Goal: Ask a question

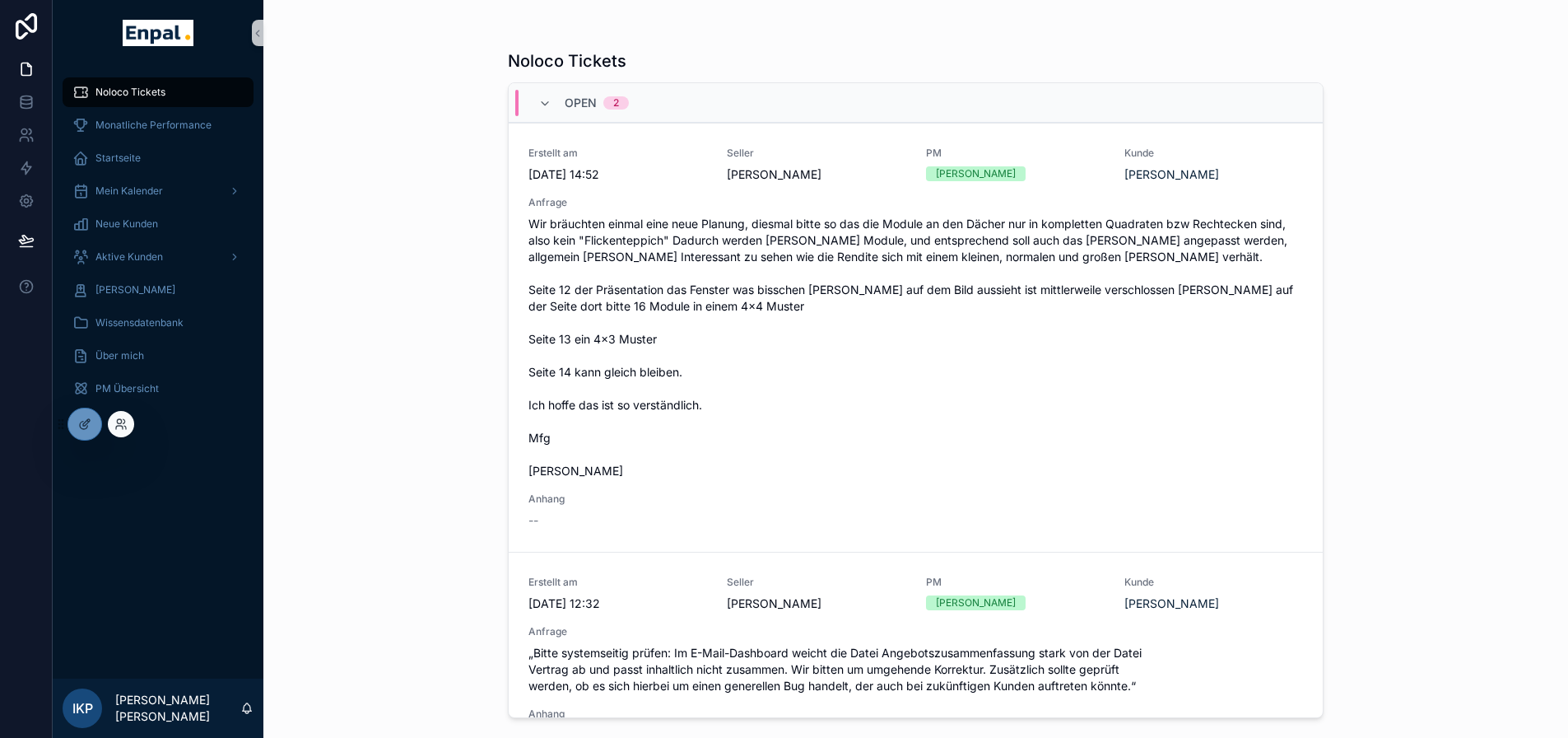
click at [130, 427] on div at bounding box center [120, 424] width 26 height 26
click at [119, 426] on icon at bounding box center [119, 427] width 7 height 3
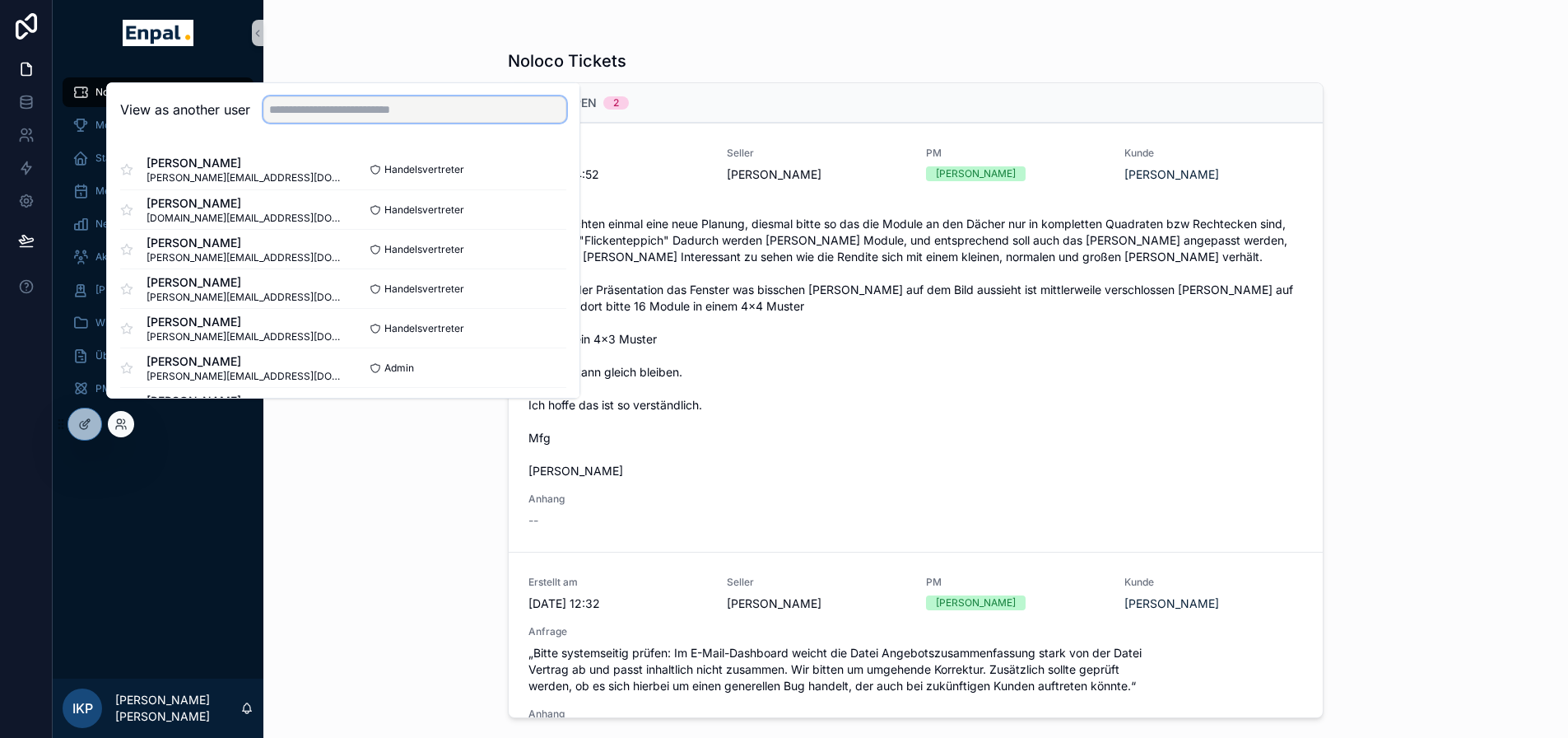
click at [409, 119] on input "text" at bounding box center [415, 109] width 303 height 26
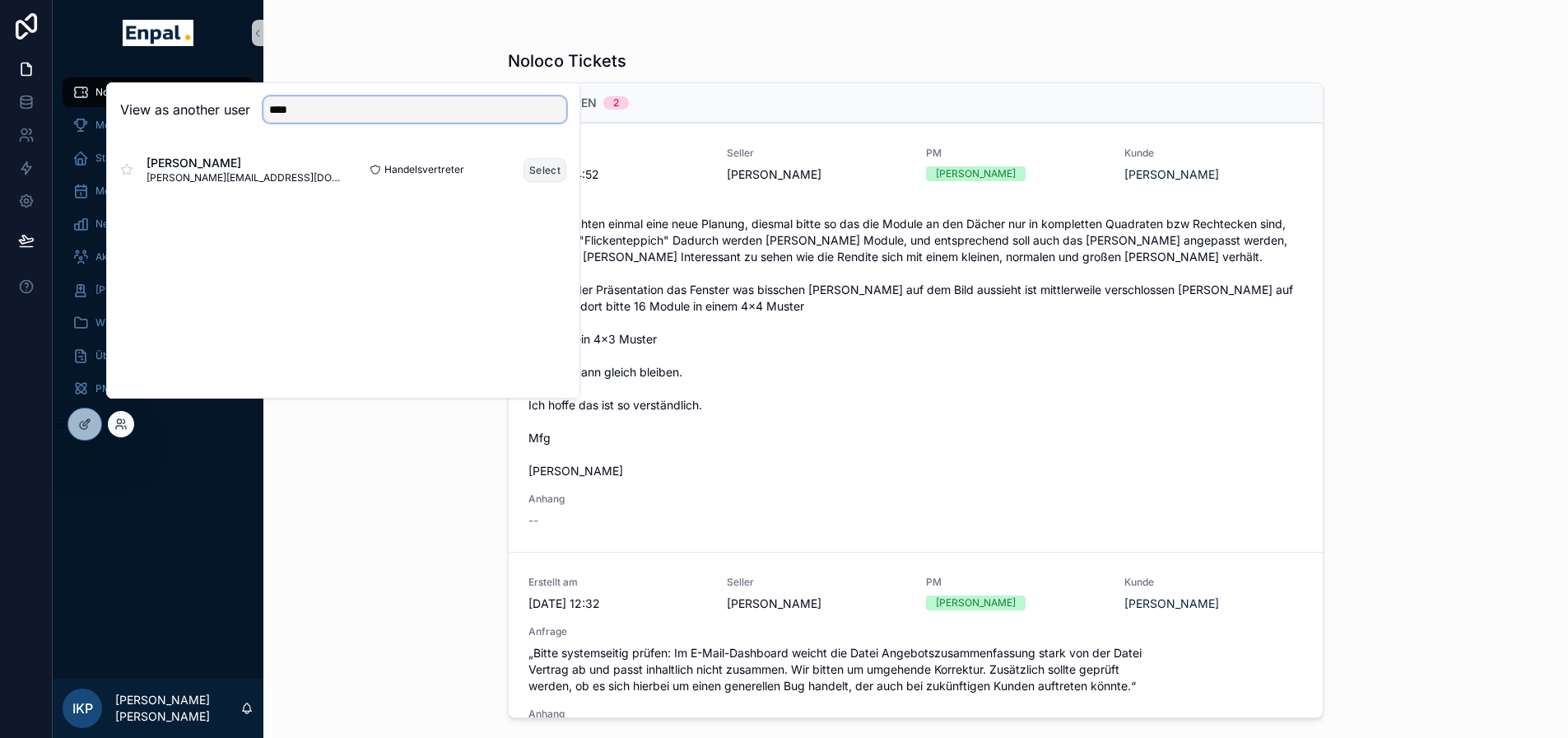
type input "****"
click at [529, 172] on button "Select" at bounding box center [545, 170] width 43 height 24
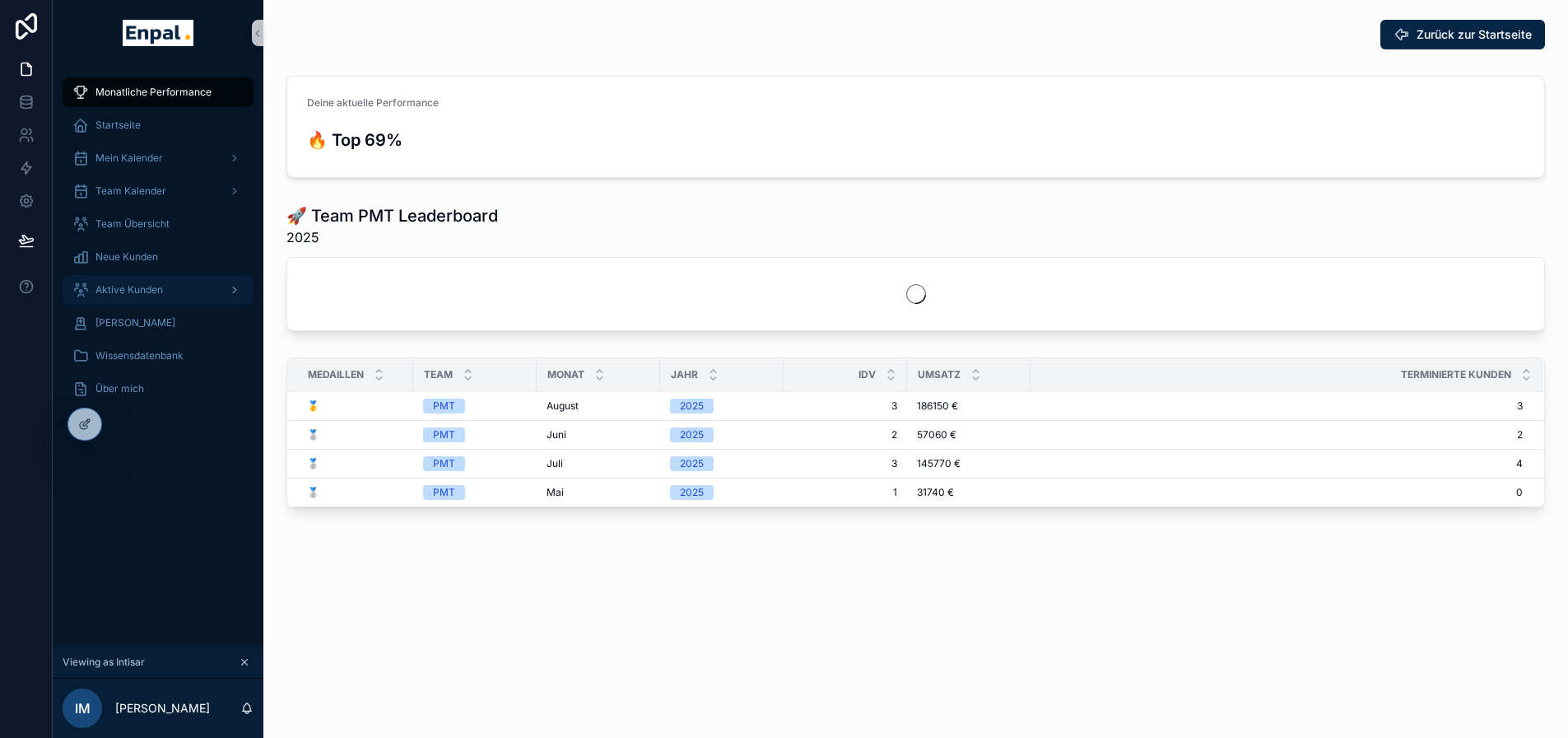
click at [158, 296] on div "Aktive Kunden" at bounding box center [158, 289] width 171 height 26
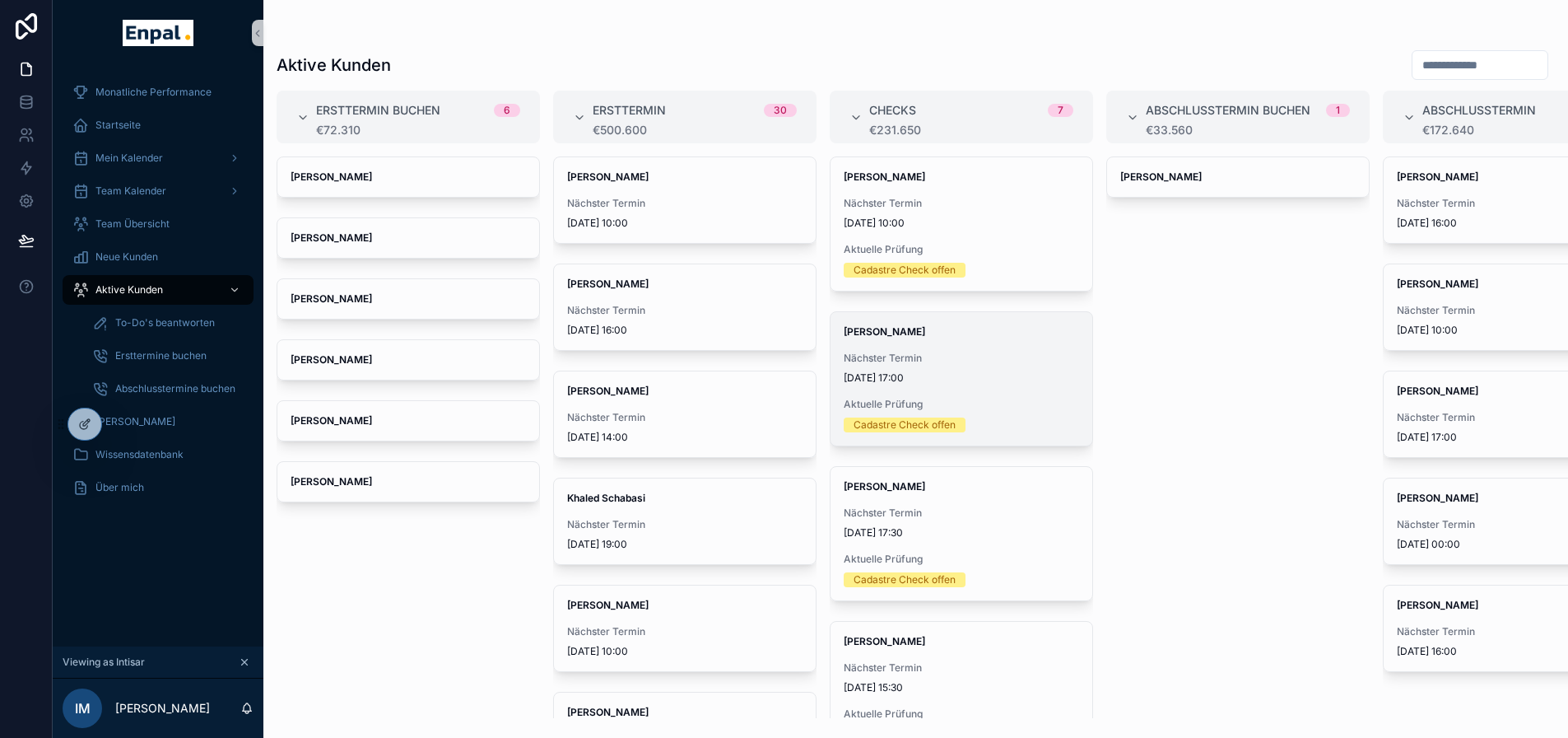
click at [919, 358] on span "Nächster Termin" at bounding box center [961, 357] width 235 height 13
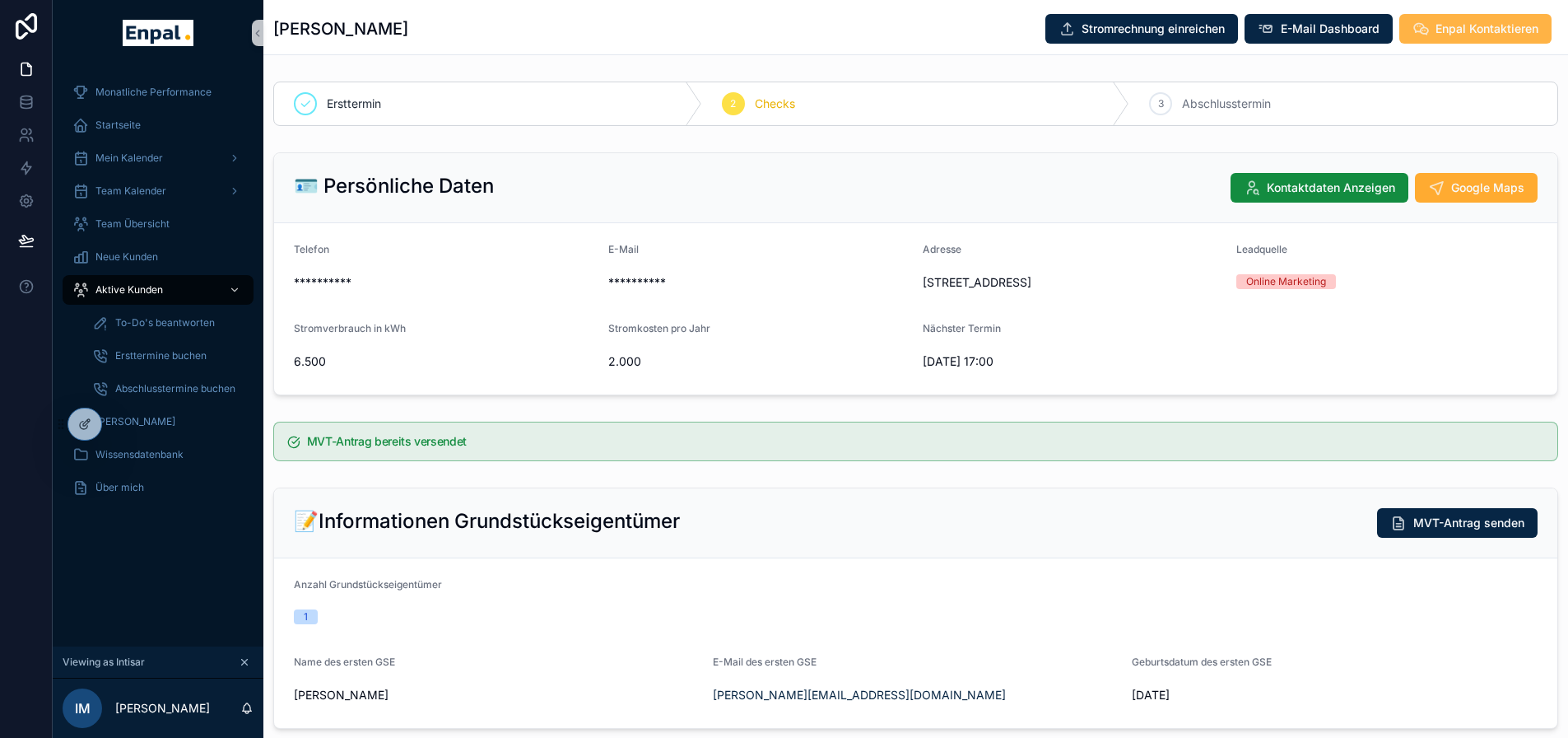
click at [1454, 33] on span "Enpal Kontaktieren" at bounding box center [1487, 28] width 103 height 16
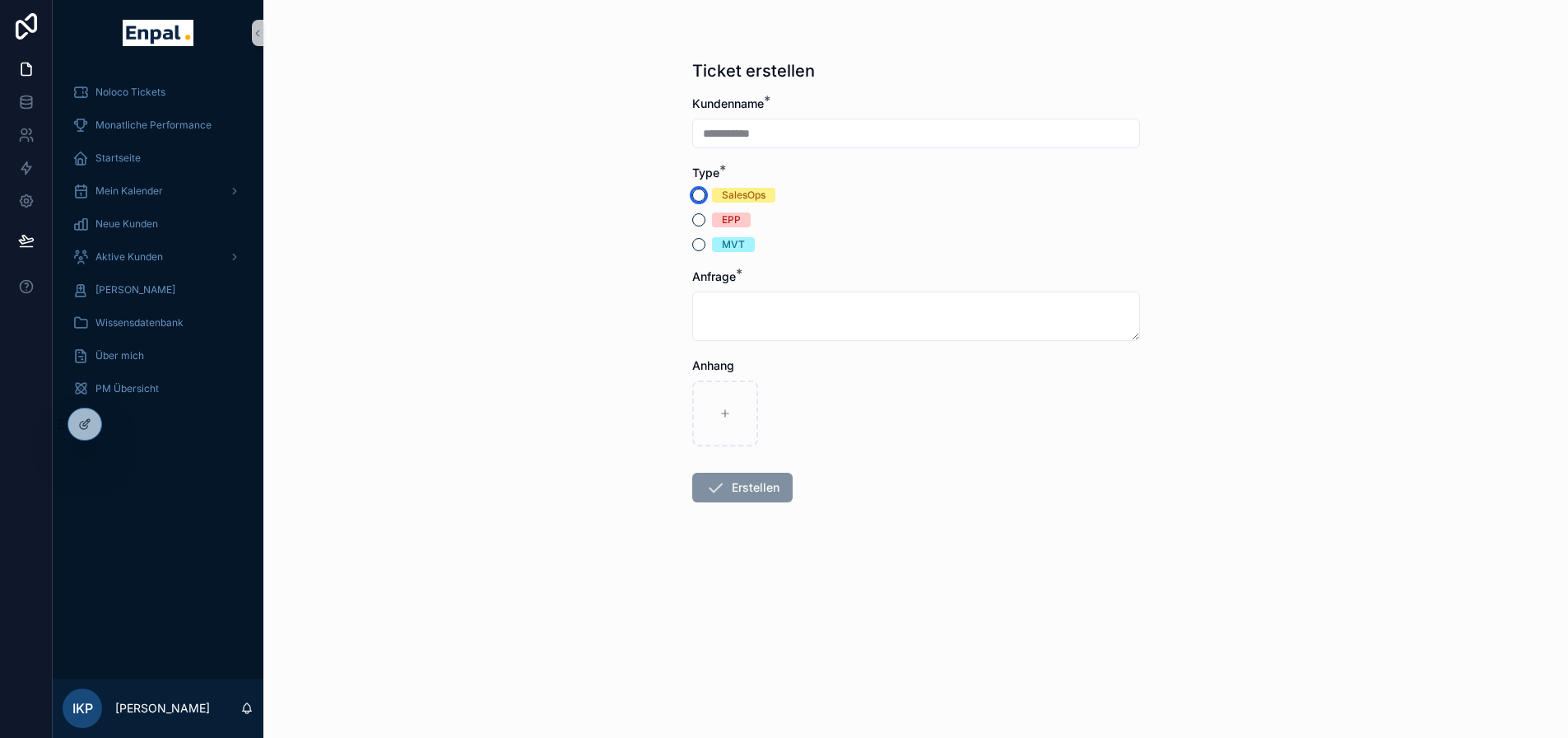
click at [700, 195] on button "SalesOps" at bounding box center [699, 195] width 13 height 13
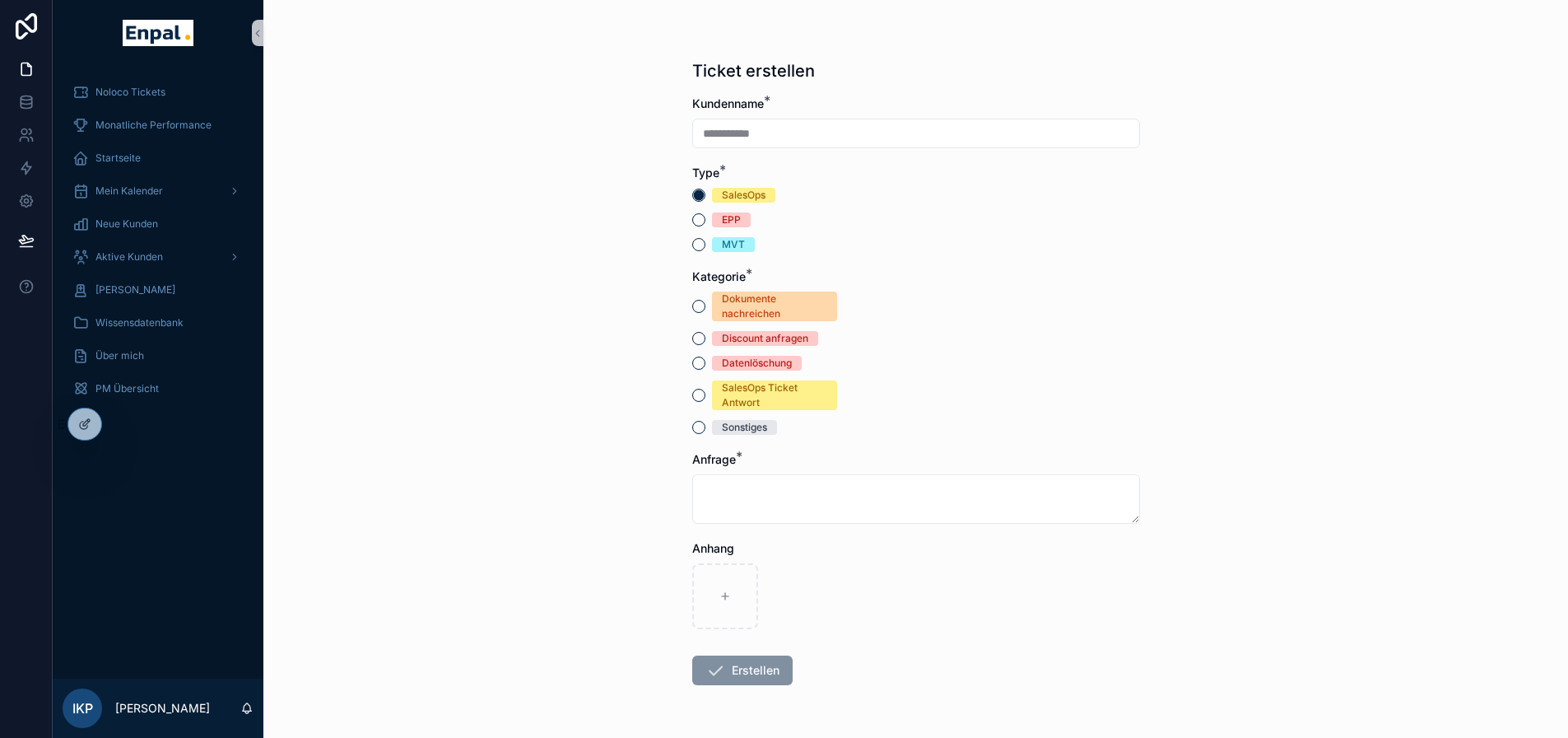
click at [506, 299] on div "**********" at bounding box center [916, 369] width 1305 height 738
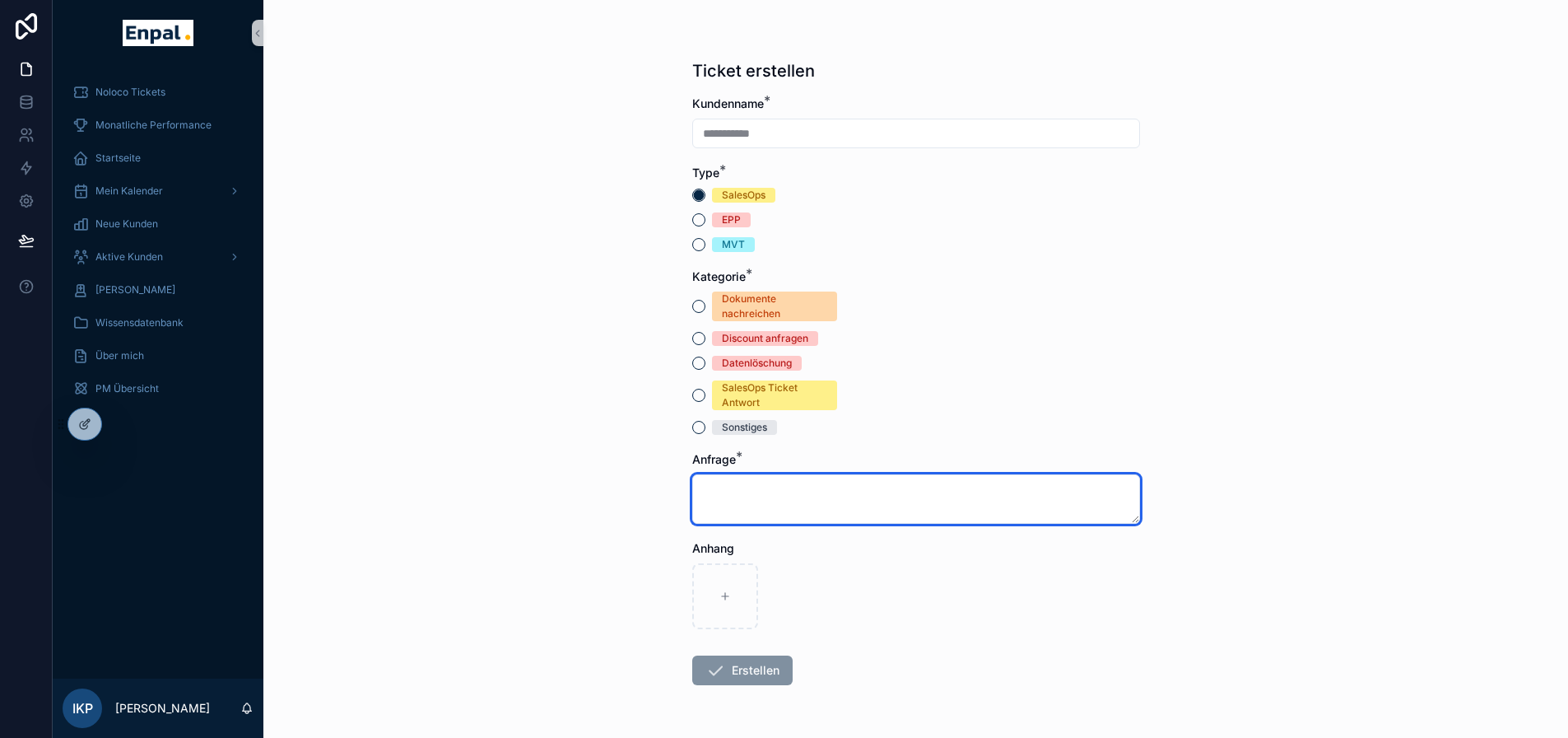
click at [735, 487] on textarea "scrollable content" at bounding box center [916, 499] width 448 height 49
